Goal: Transaction & Acquisition: Purchase product/service

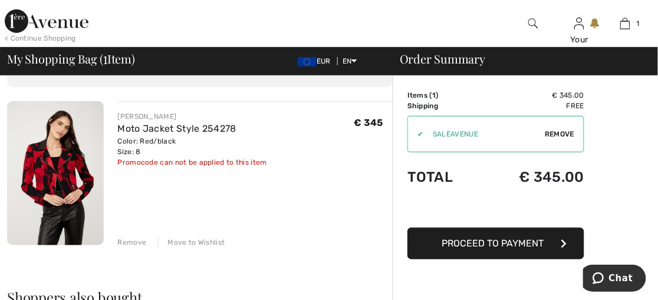
scroll to position [78, 0]
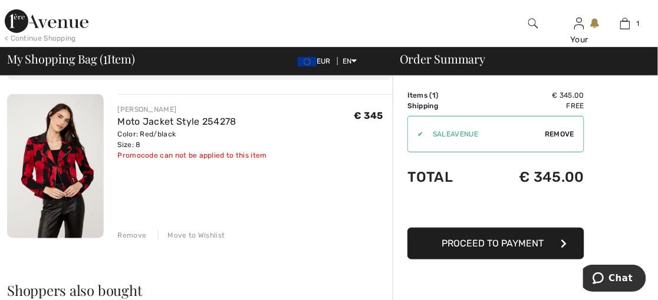
click at [442, 239] on span "Proceed to Payment" at bounding box center [493, 243] width 102 height 11
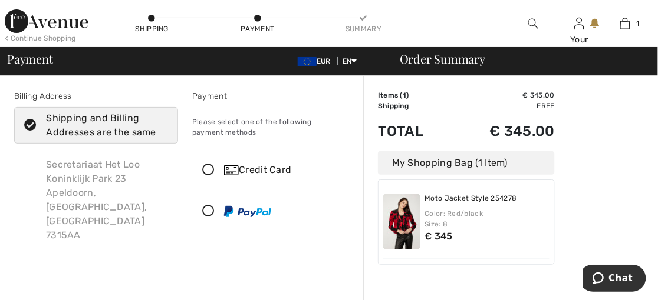
click at [208, 168] on icon at bounding box center [208, 170] width 31 height 12
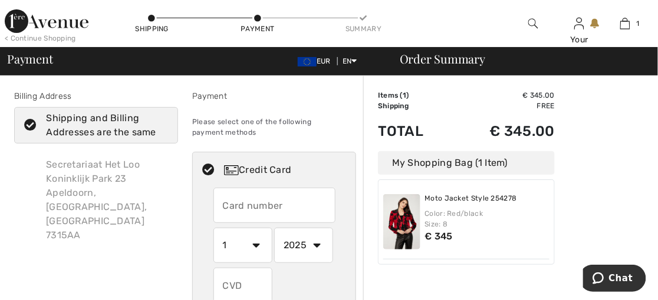
click at [239, 282] on input "text" at bounding box center [242, 285] width 59 height 35
type input "917"
click at [315, 245] on select "2025 2026 2027 2028 2029 2030 2031 2032 2033 2034 2035" at bounding box center [303, 245] width 59 height 35
select select "2029"
click at [274, 228] on select "2025 2026 2027 2028 2029 2030 2031 2032 2033 2034 2035" at bounding box center [303, 245] width 59 height 35
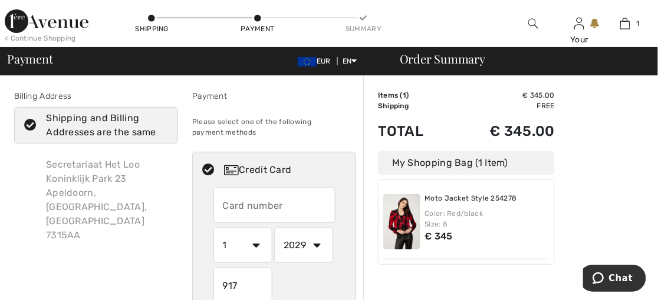
click at [267, 203] on input "text" at bounding box center [274, 205] width 122 height 35
type input "4563532001394132"
select select "4"
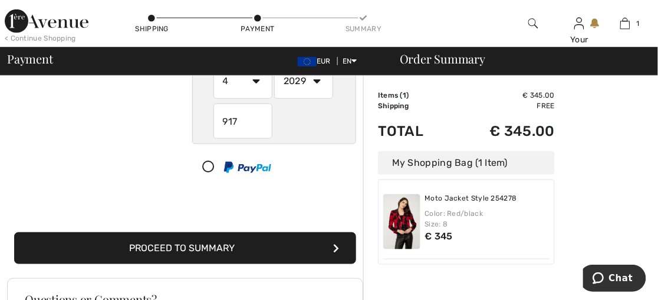
scroll to position [176, 0]
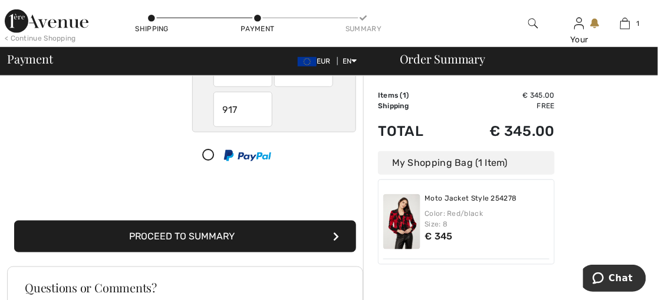
click at [303, 233] on button "Proceed to Summary" at bounding box center [185, 237] width 342 height 32
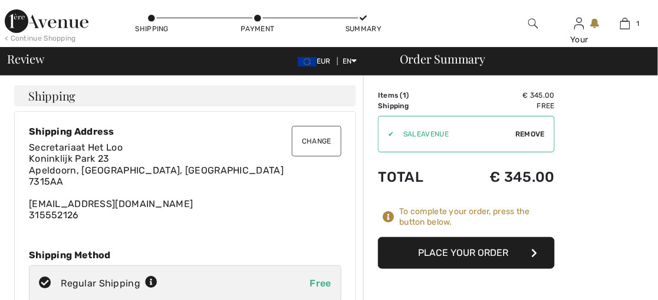
click at [427, 252] on button "Place Your Order" at bounding box center [466, 253] width 177 height 32
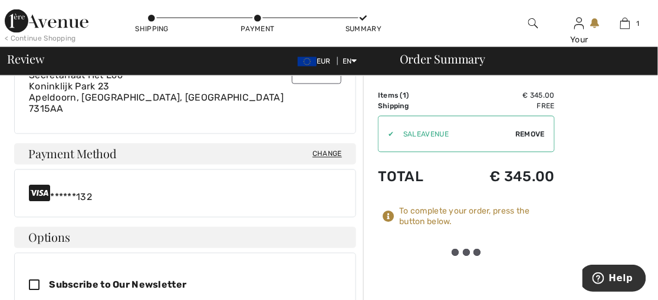
scroll to position [373, 0]
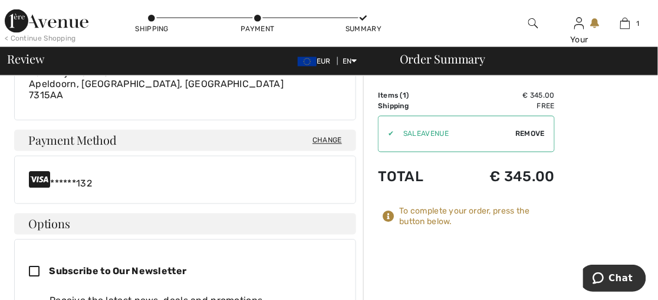
click at [424, 217] on div "To complete your order, press the button below." at bounding box center [477, 217] width 156 height 21
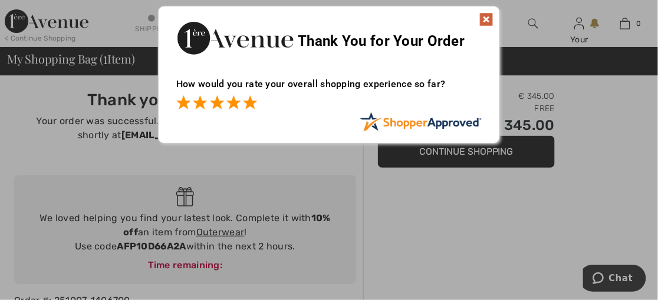
click at [250, 101] on span at bounding box center [250, 102] width 14 height 14
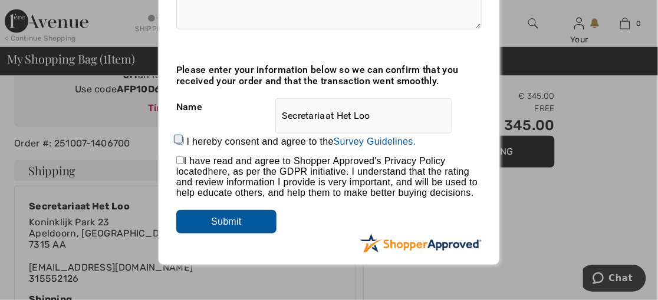
scroll to position [176, 0]
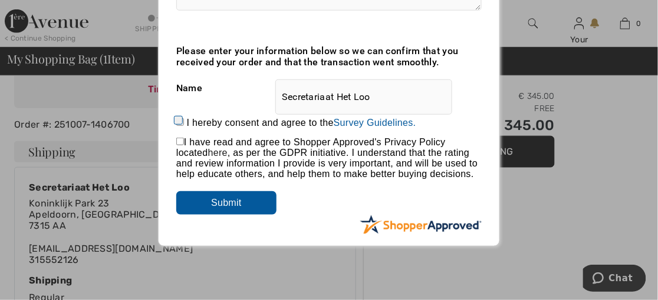
click at [253, 203] on input "Submit" at bounding box center [226, 203] width 100 height 24
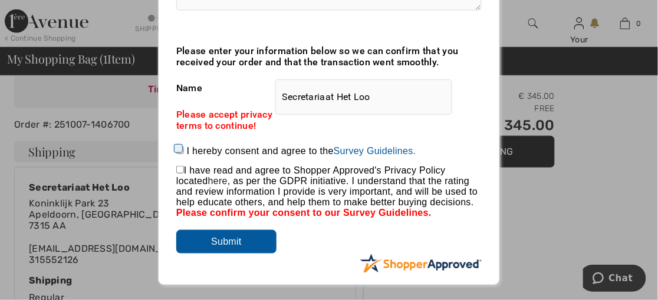
click at [235, 239] on input "Submit" at bounding box center [226, 242] width 100 height 24
click at [236, 243] on input "Submit" at bounding box center [226, 242] width 100 height 24
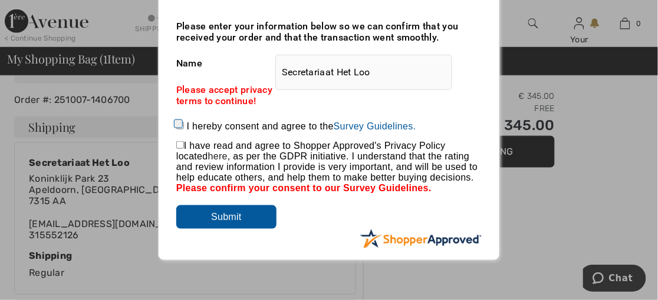
scroll to position [196, 0]
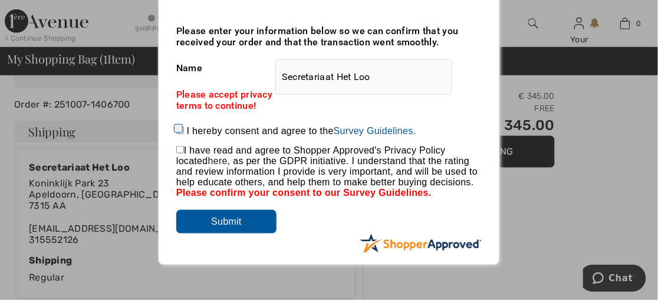
click at [179, 130] on input "I hereby consent and agree to the By submitting a review, you grant permission …" at bounding box center [180, 131] width 8 height 8
checkbox input "true"
drag, startPoint x: 180, startPoint y: 151, endPoint x: 185, endPoint y: 167, distance: 16.6
click at [181, 151] on input "checkbox" at bounding box center [180, 150] width 8 height 8
checkbox input "true"
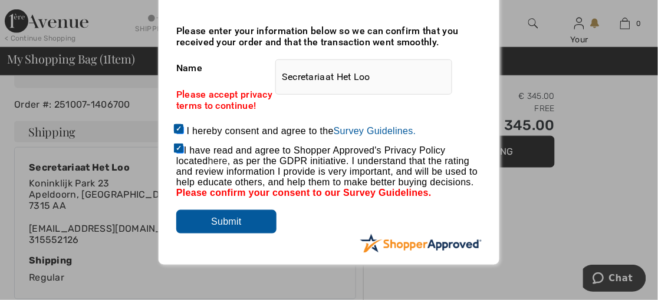
click at [203, 224] on input "Submit" at bounding box center [226, 222] width 100 height 24
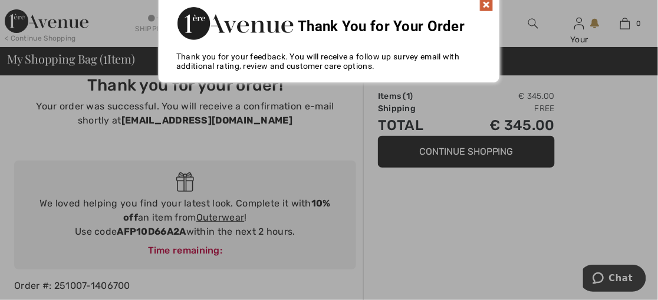
scroll to position [0, 0]
